Goal: Information Seeking & Learning: Find specific fact

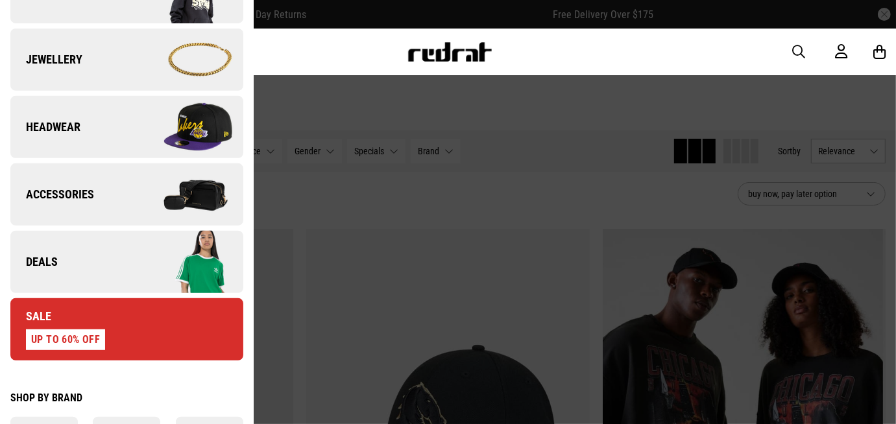
scroll to position [382, 0]
click at [127, 278] on img at bounding box center [185, 262] width 116 height 65
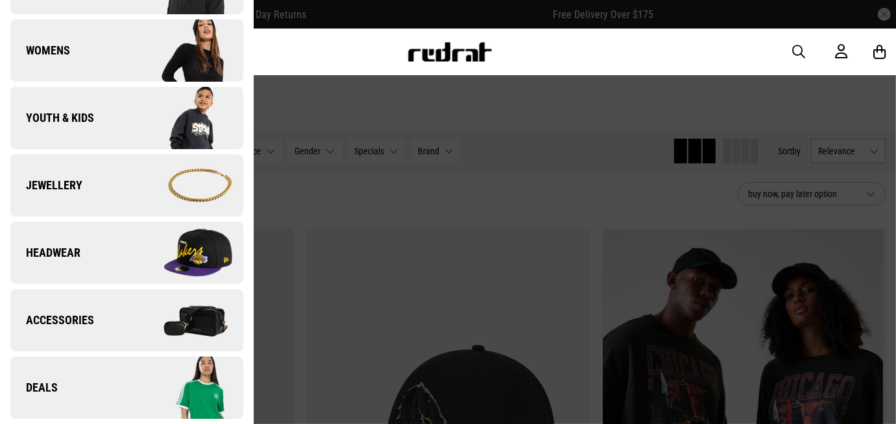
scroll to position [0, 0]
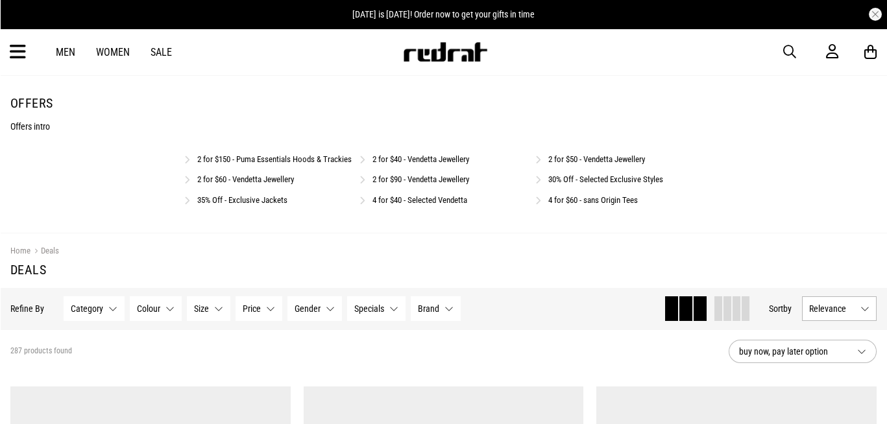
click at [307, 157] on link "2 for $150 - Puma Essentials Hoods & Trackies" at bounding box center [274, 159] width 154 height 10
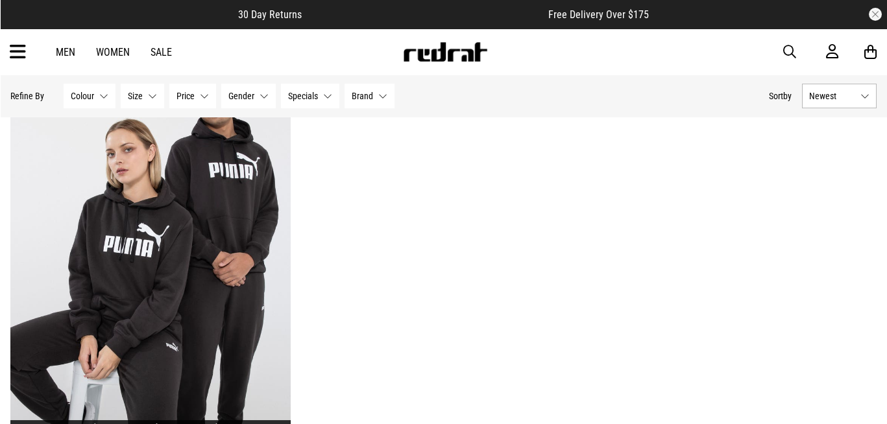
scroll to position [1145, 0]
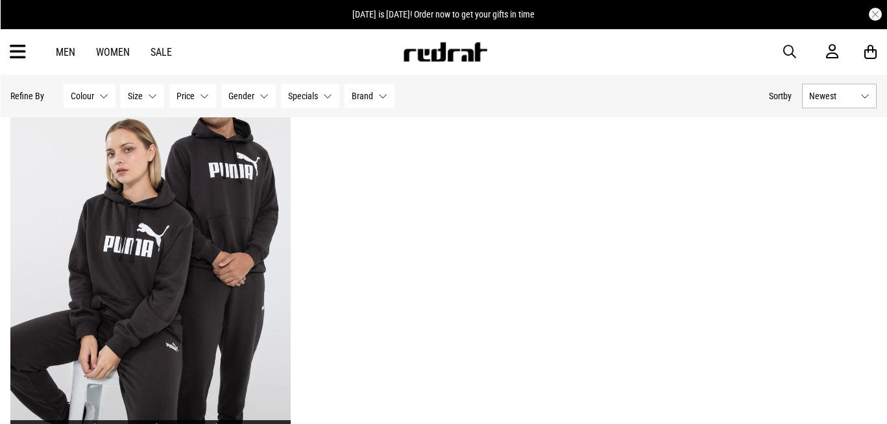
click at [19, 51] on icon at bounding box center [18, 52] width 16 height 21
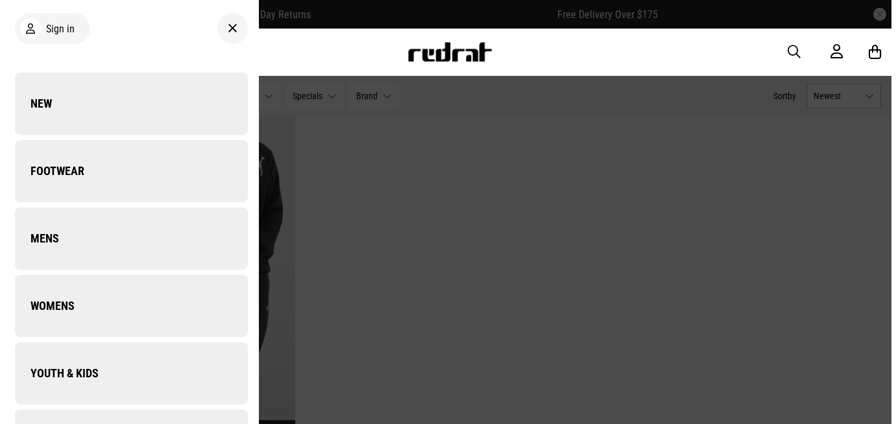
scroll to position [1154, 0]
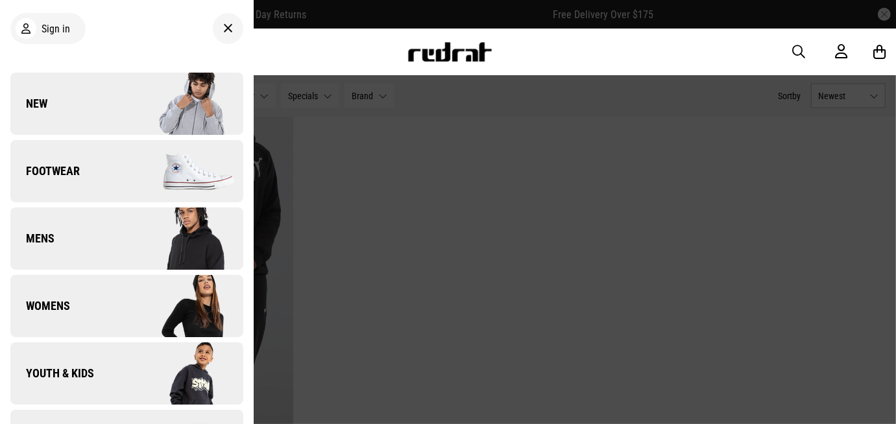
click at [49, 108] on link "New" at bounding box center [126, 104] width 233 height 62
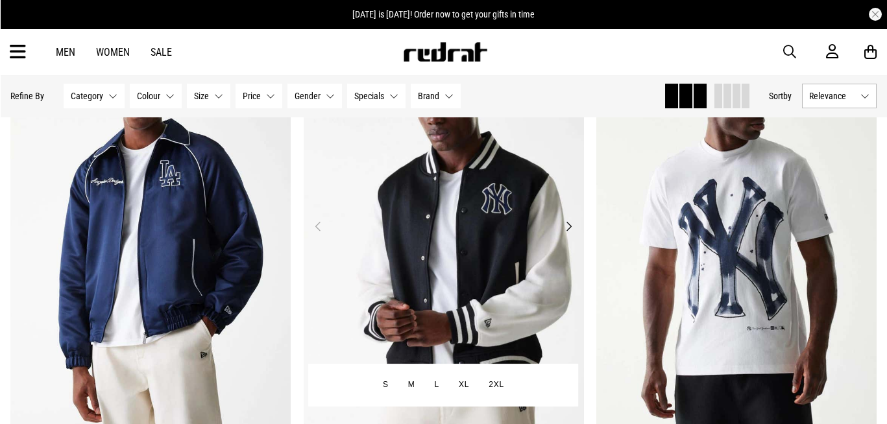
scroll to position [1653, 0]
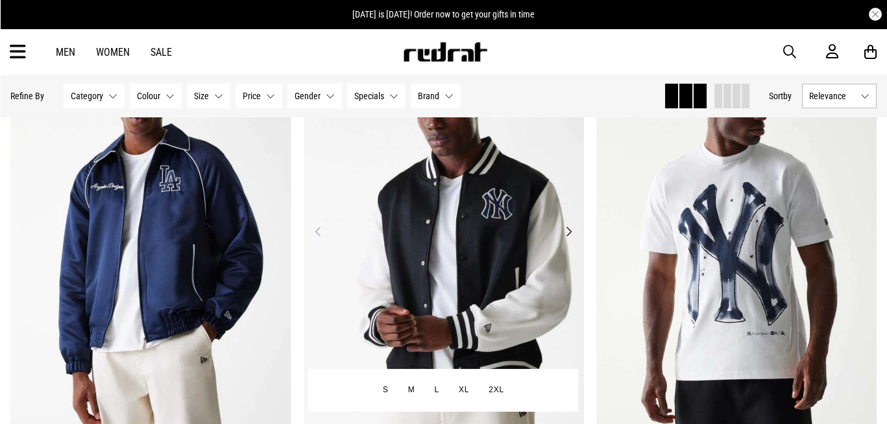
click at [566, 234] on button "Next" at bounding box center [569, 232] width 16 height 16
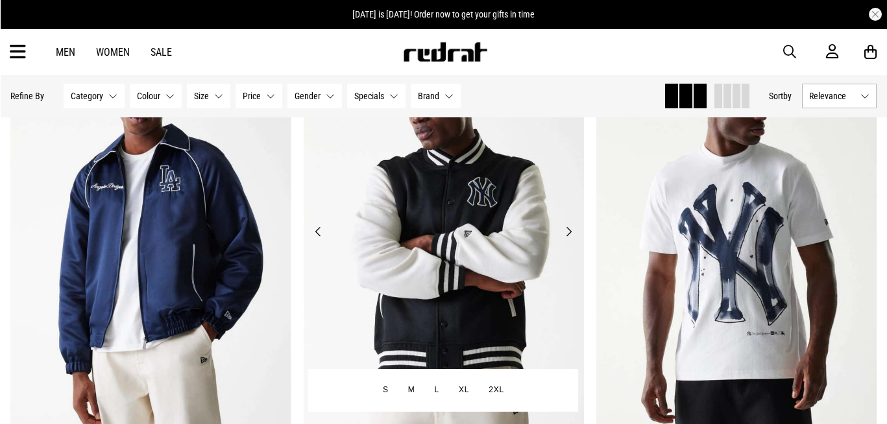
click at [566, 234] on button "Next" at bounding box center [569, 232] width 16 height 16
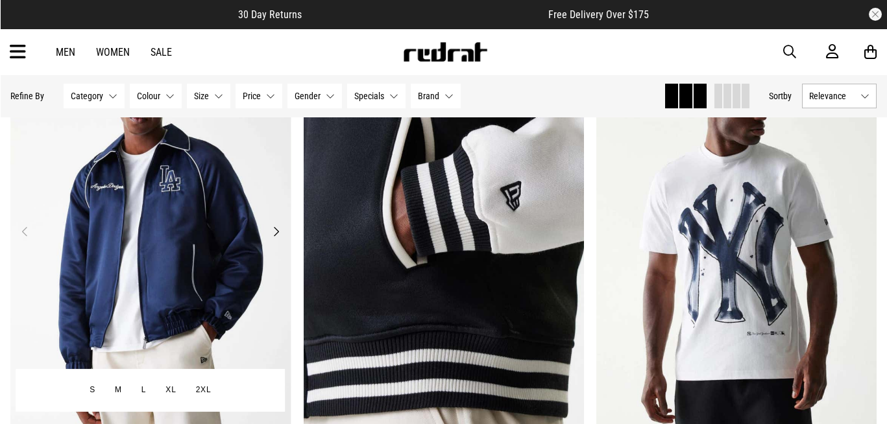
click at [268, 230] on button "Next" at bounding box center [276, 232] width 16 height 16
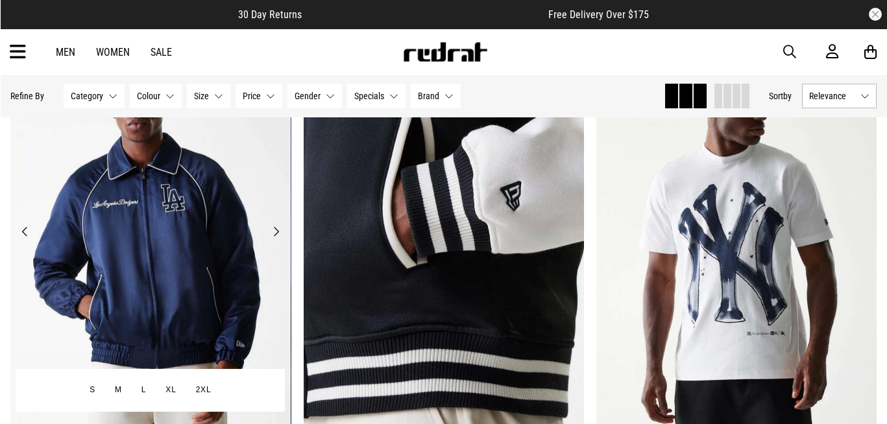
click at [271, 231] on button "Next" at bounding box center [276, 232] width 16 height 16
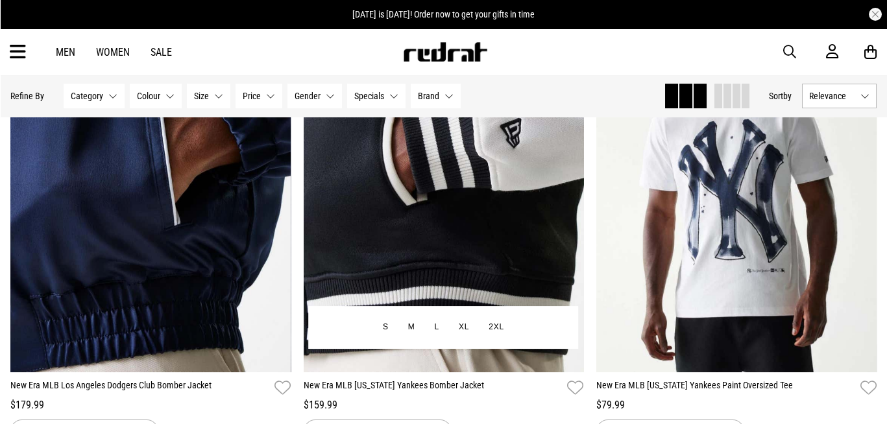
scroll to position [1653, 0]
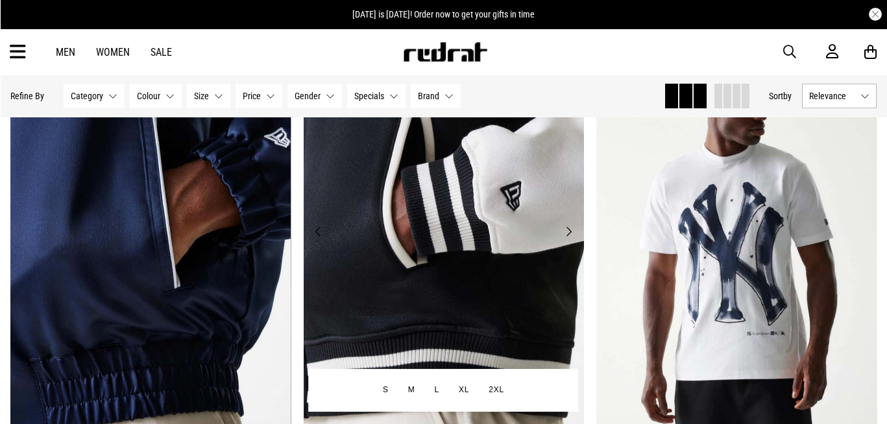
click at [313, 232] on button "Previous" at bounding box center [318, 232] width 16 height 16
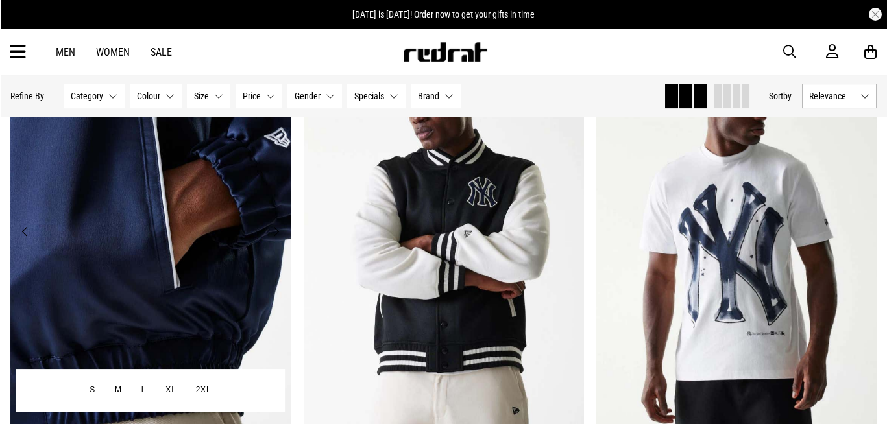
scroll to position [1590, 0]
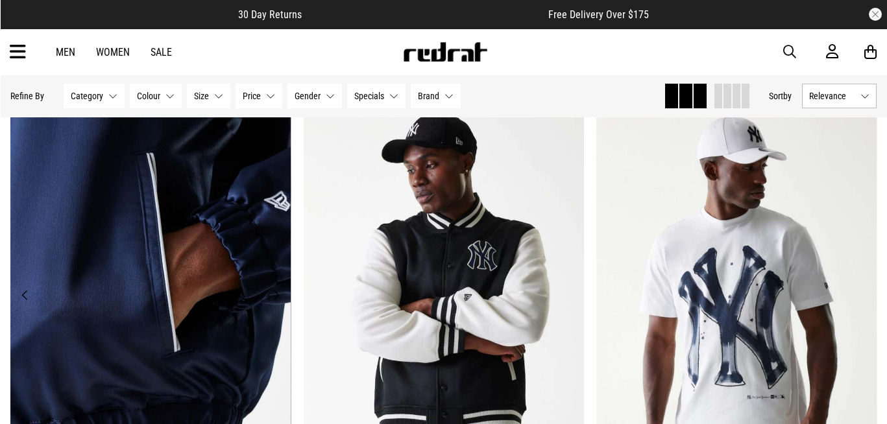
click at [27, 290] on button "Previous" at bounding box center [25, 295] width 16 height 16
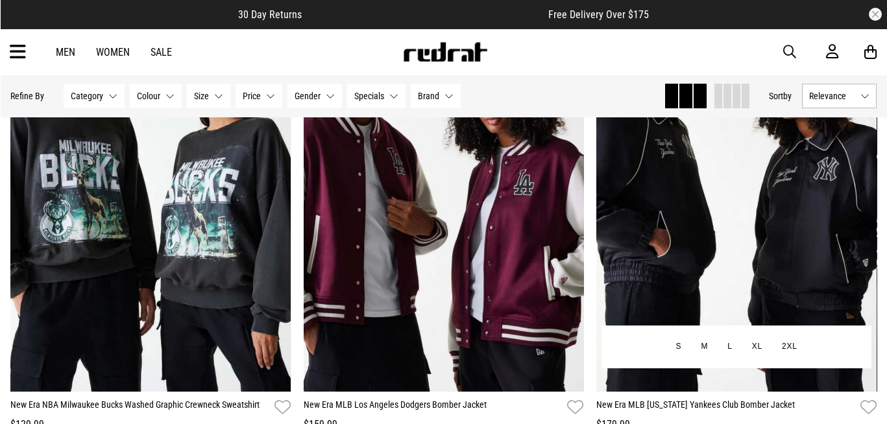
scroll to position [1208, 0]
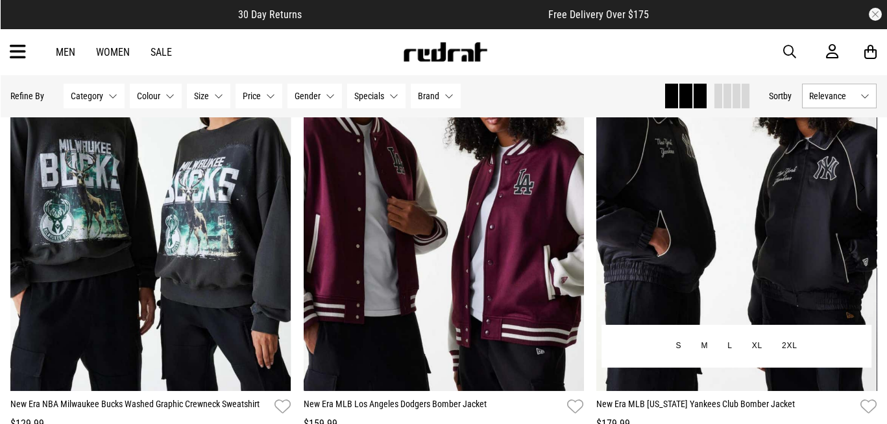
click at [785, 223] on img at bounding box center [736, 195] width 280 height 393
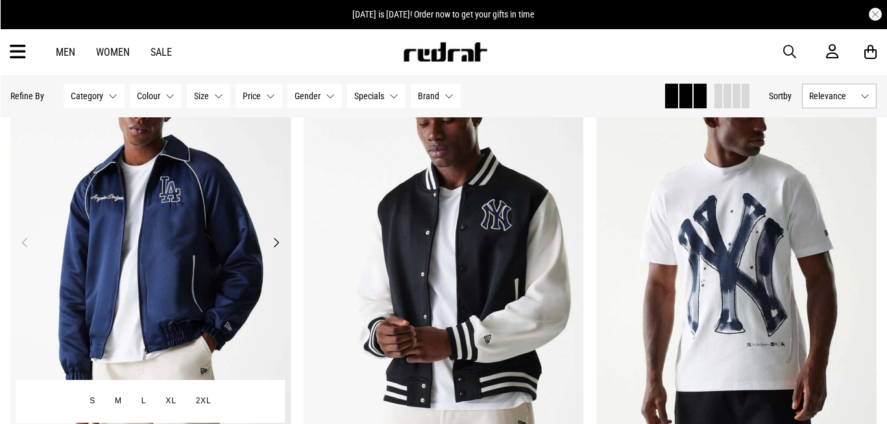
scroll to position [1642, 0]
click at [197, 266] on img at bounding box center [150, 249] width 280 height 393
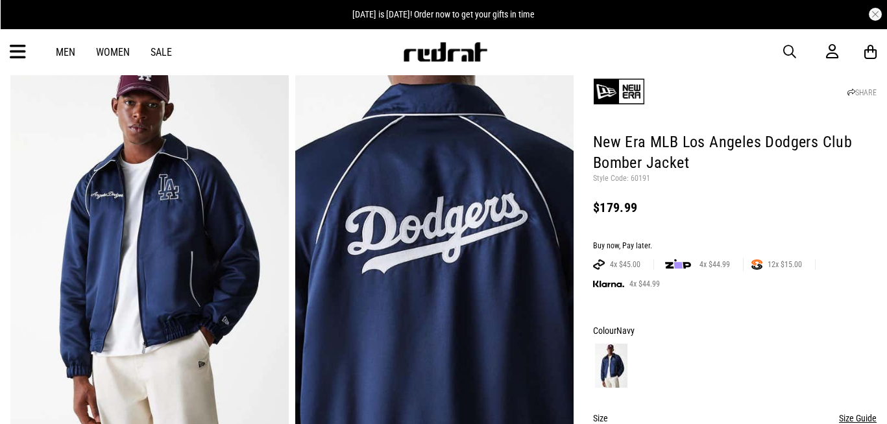
scroll to position [64, 0]
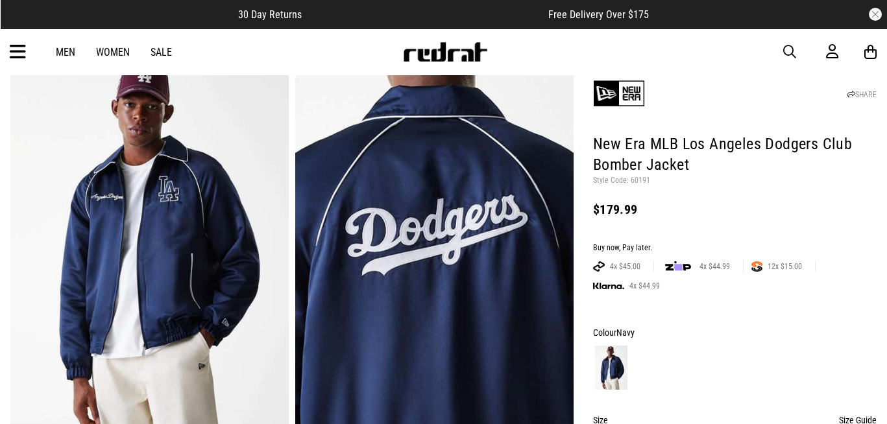
click at [637, 182] on p "Style Code: 60191" at bounding box center [735, 181] width 284 height 10
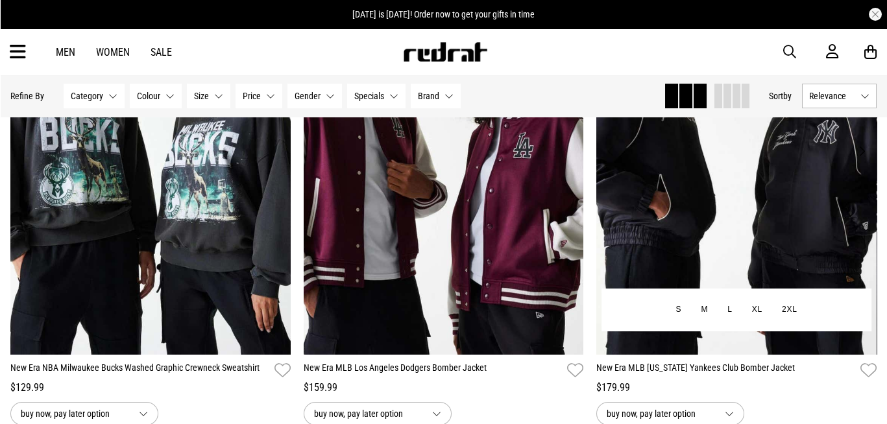
scroll to position [1249, 0]
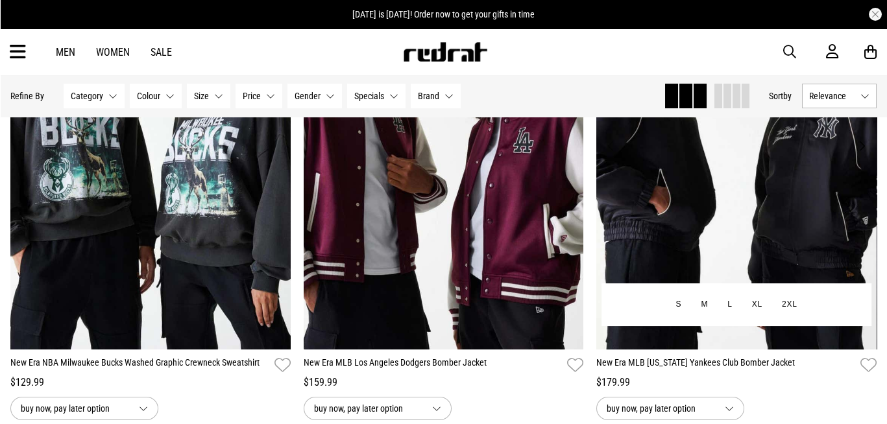
click at [718, 173] on img at bounding box center [736, 154] width 280 height 393
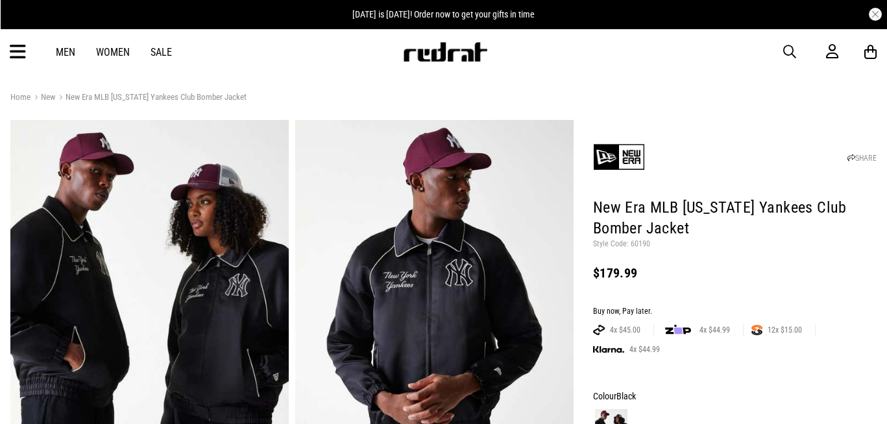
click at [640, 246] on p "Style Code: 60190" at bounding box center [735, 244] width 284 height 10
copy p "60190"
click at [633, 244] on p "Style Code: 60190" at bounding box center [735, 244] width 284 height 10
click at [633, 245] on p "Style Code: 60190" at bounding box center [735, 244] width 284 height 10
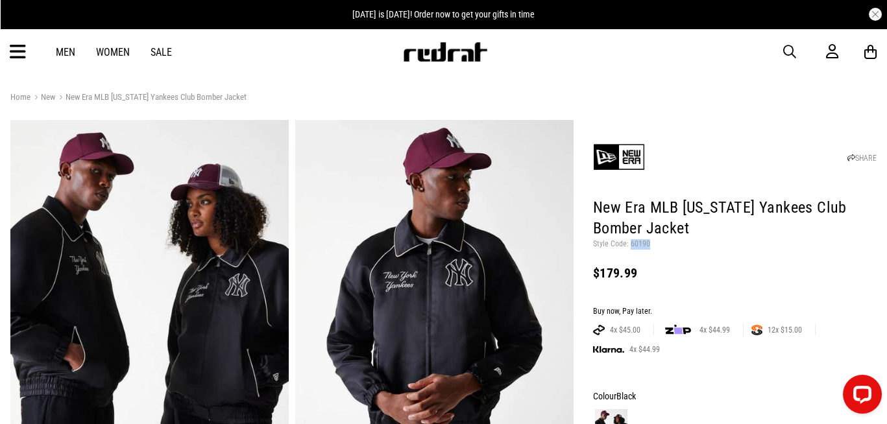
click at [792, 51] on span "button" at bounding box center [789, 52] width 13 height 16
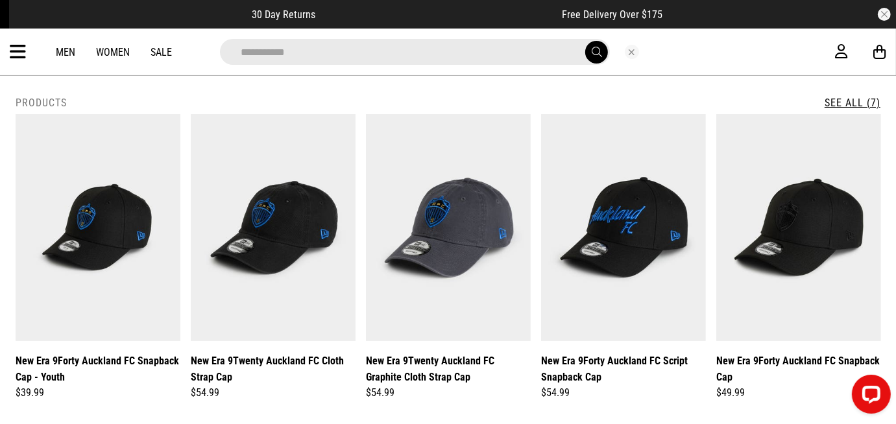
type input "**********"
click at [838, 102] on link "See All (7)" at bounding box center [853, 103] width 56 height 12
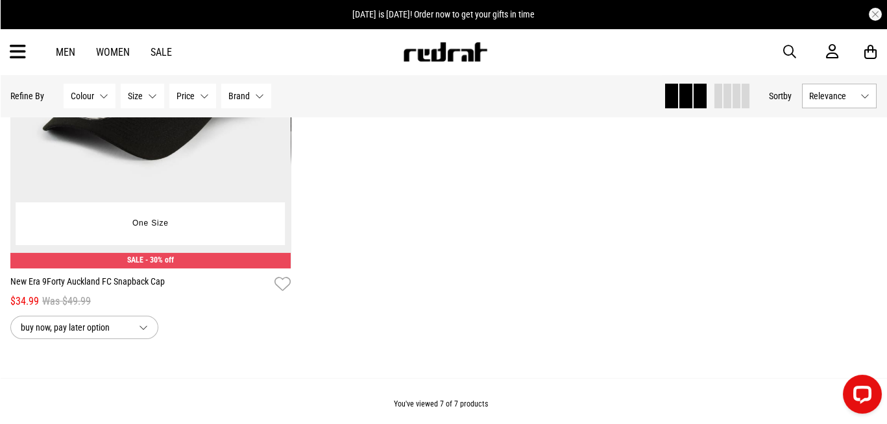
scroll to position [1313, 0]
click at [200, 172] on img at bounding box center [150, 73] width 280 height 393
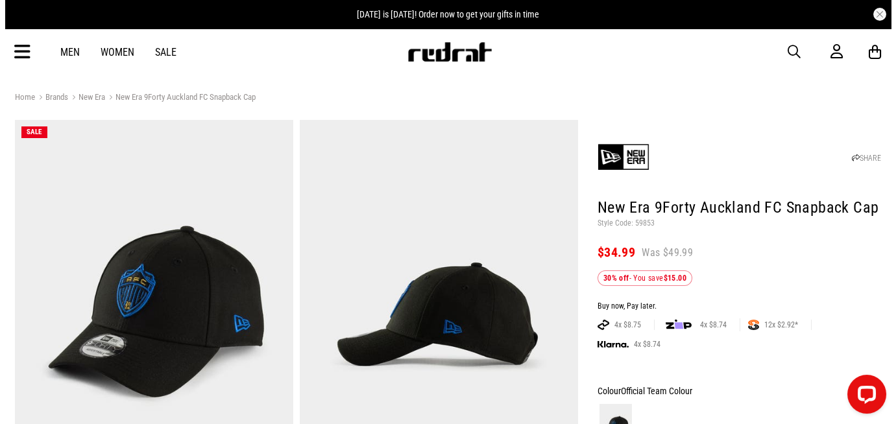
scroll to position [64, 0]
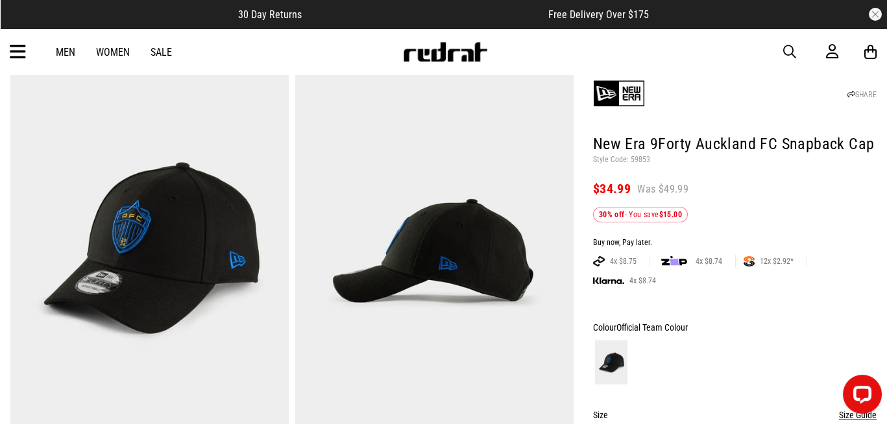
click at [611, 145] on h1 "New Era 9Forty Auckland FC Snapback Cap" at bounding box center [735, 144] width 284 height 21
drag, startPoint x: 611, startPoint y: 145, endPoint x: 629, endPoint y: 141, distance: 19.2
click at [629, 141] on h1 "New Era 9Forty Auckland FC Snapback Cap" at bounding box center [735, 144] width 284 height 21
click at [615, 145] on h1 "New Era 9Forty Auckland FC Snapback Cap" at bounding box center [735, 144] width 284 height 21
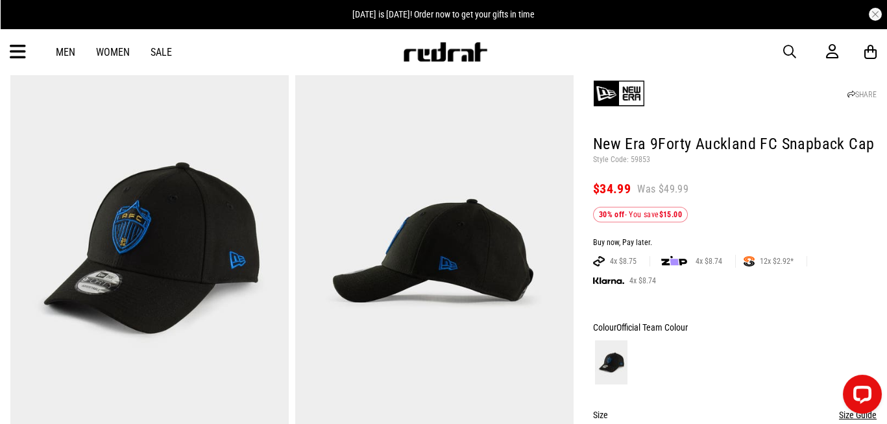
click at [634, 141] on h1 "New Era 9Forty Auckland FC Snapback Cap" at bounding box center [735, 144] width 284 height 21
click at [641, 162] on p "Style Code: 59853" at bounding box center [735, 160] width 284 height 10
click at [642, 162] on p "Style Code: 59853" at bounding box center [735, 160] width 284 height 10
copy p "59853"
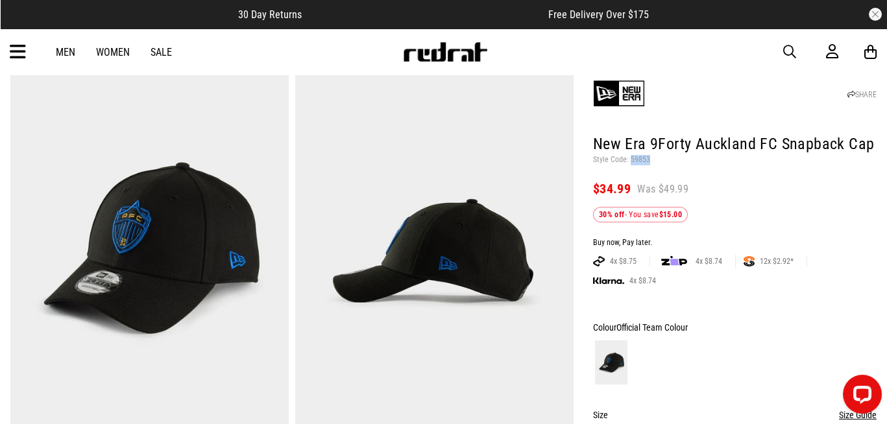
click at [784, 47] on span "button" at bounding box center [789, 52] width 13 height 16
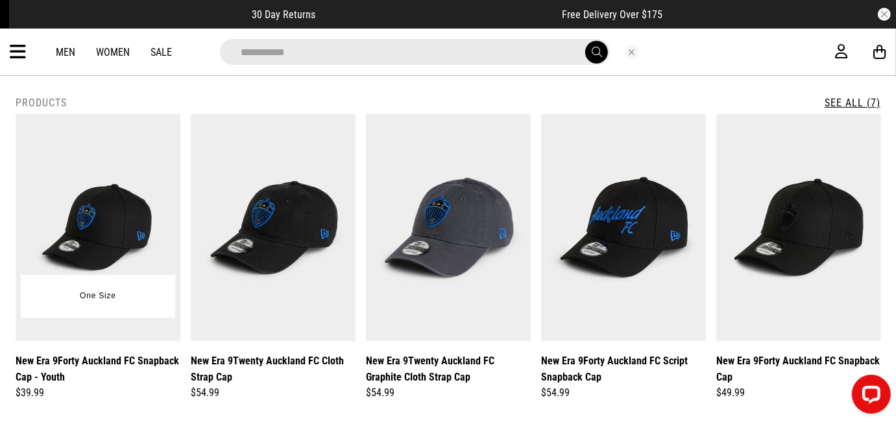
type input "**********"
click at [121, 202] on img at bounding box center [98, 227] width 165 height 227
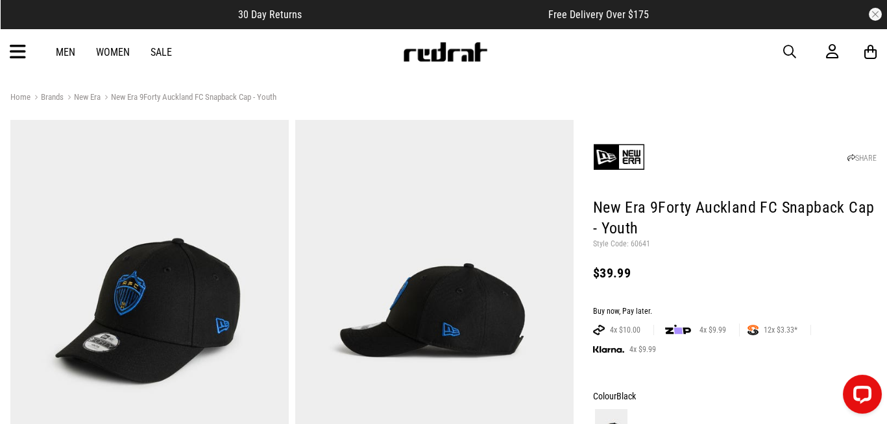
click at [786, 44] on span "button" at bounding box center [789, 52] width 13 height 16
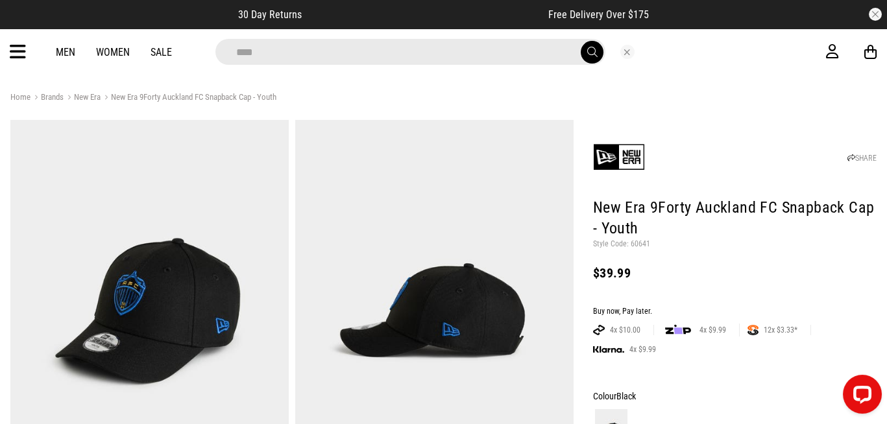
type input "*****"
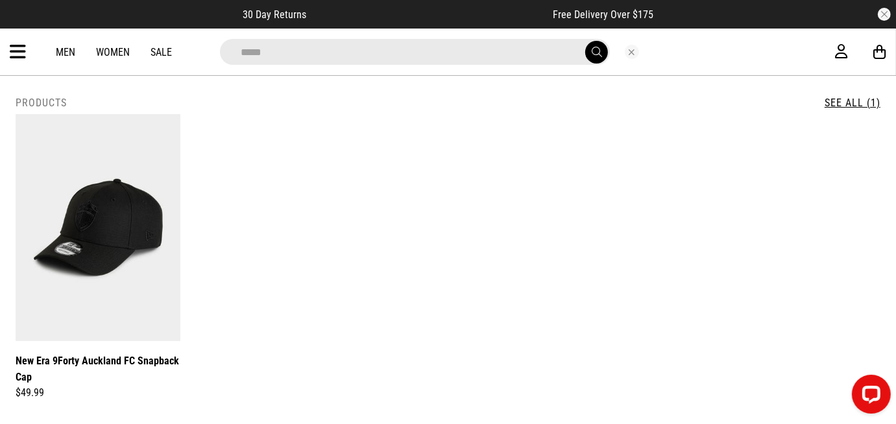
drag, startPoint x: 292, startPoint y: 53, endPoint x: 114, endPoint y: 78, distance: 179.6
click at [114, 75] on div "**********" at bounding box center [448, 52] width 896 height 47
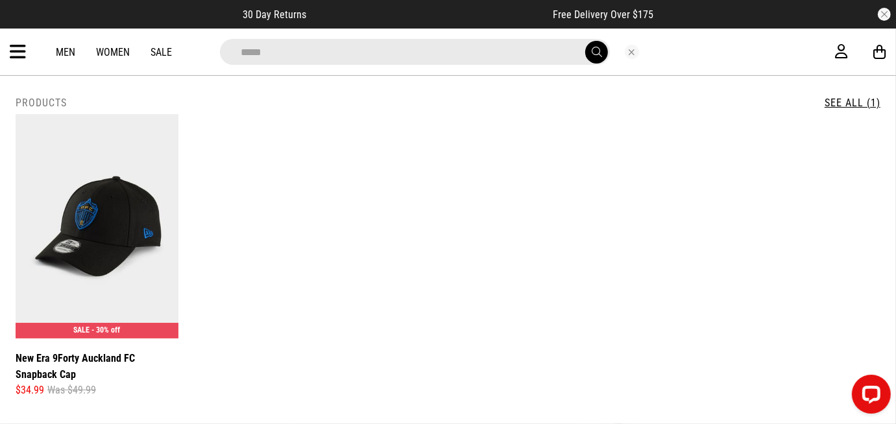
type input "*****"
